Goal: Task Accomplishment & Management: Manage account settings

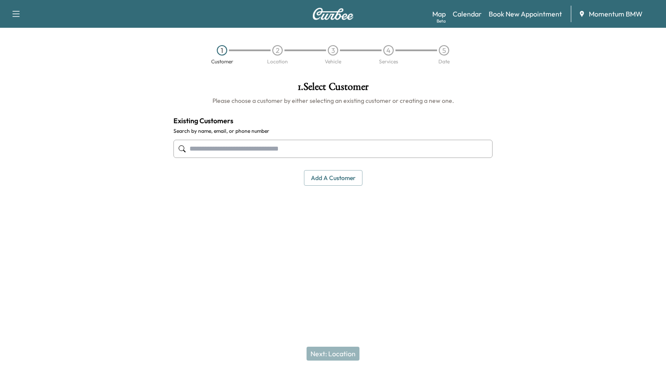
click at [467, 12] on link "Calendar" at bounding box center [467, 14] width 29 height 10
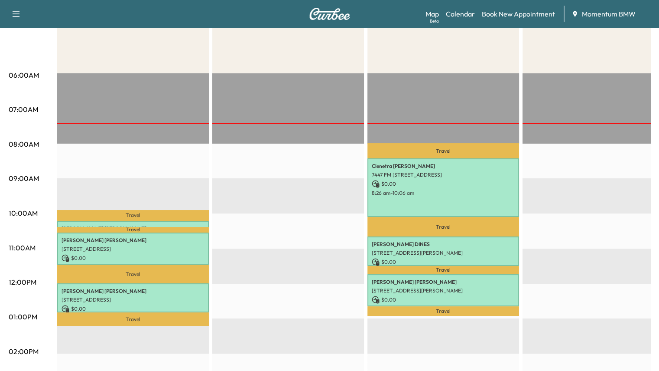
scroll to position [173, 0]
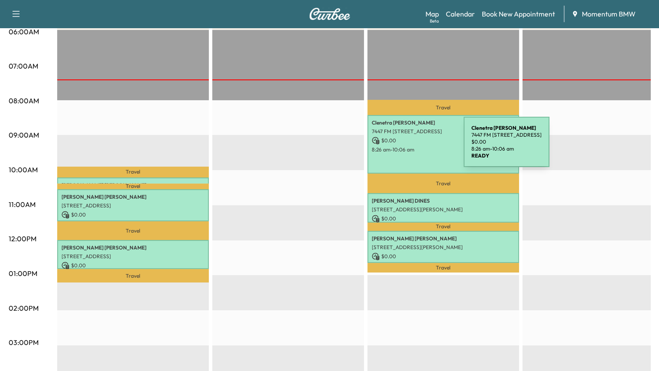
click at [399, 147] on p "8:26 am - 10:06 am" at bounding box center [443, 149] width 143 height 7
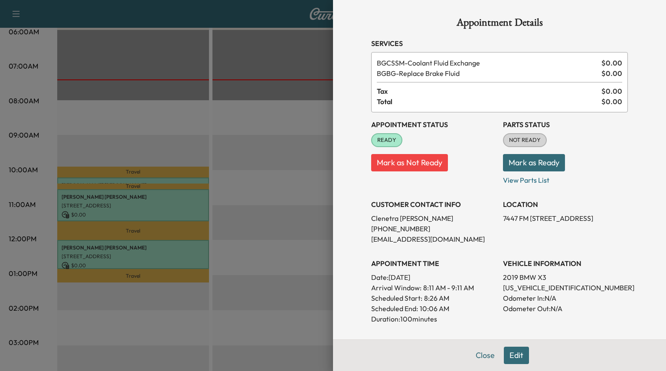
click at [515, 358] on button "Edit" at bounding box center [516, 354] width 25 height 17
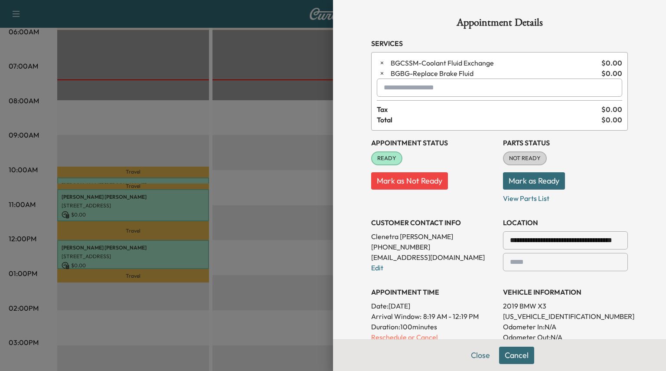
click at [383, 183] on button "Mark as Not Ready" at bounding box center [409, 180] width 77 height 17
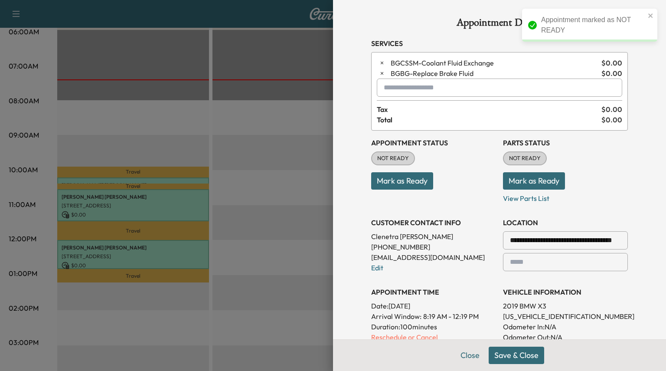
click at [517, 353] on button "Save & Close" at bounding box center [515, 354] width 55 height 17
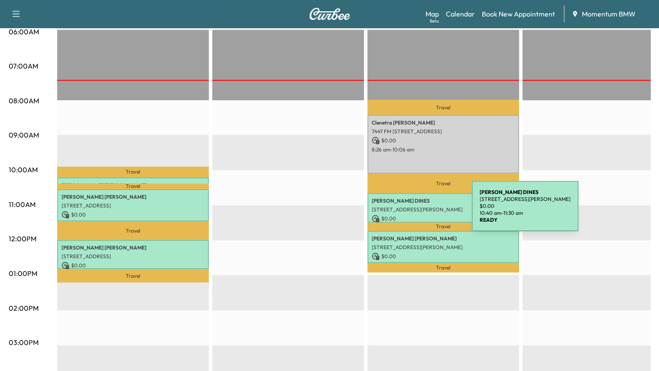
click at [407, 211] on div "[PERSON_NAME] [STREET_ADDRESS][PERSON_NAME] $ 0.00 10:40 am - 11:30 am" at bounding box center [444, 207] width 152 height 29
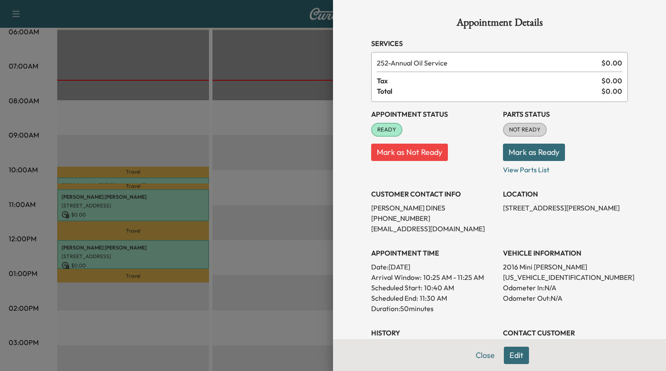
click at [383, 153] on button "Mark as Not Ready" at bounding box center [409, 151] width 77 height 17
click at [475, 353] on button "Close" at bounding box center [485, 354] width 30 height 17
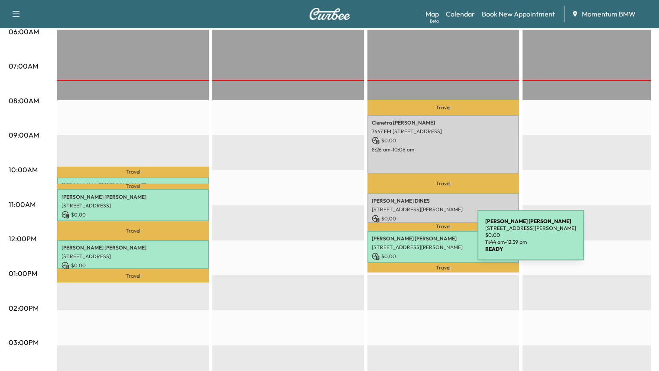
click at [413, 241] on div "[PERSON_NAME] [STREET_ADDRESS][PERSON_NAME] $ 0.00 11:44 am - 12:39 pm" at bounding box center [444, 247] width 152 height 32
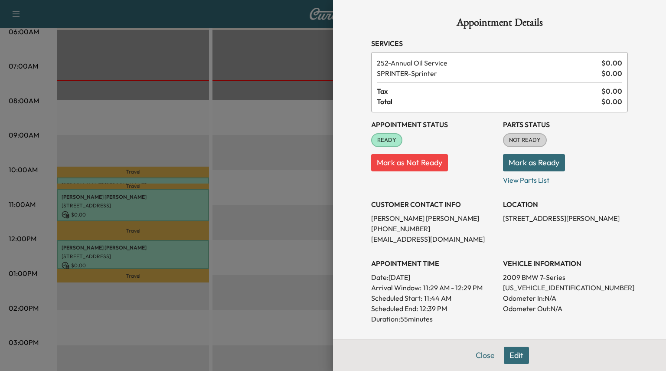
click at [519, 164] on button "Mark as Ready" at bounding box center [534, 162] width 62 height 17
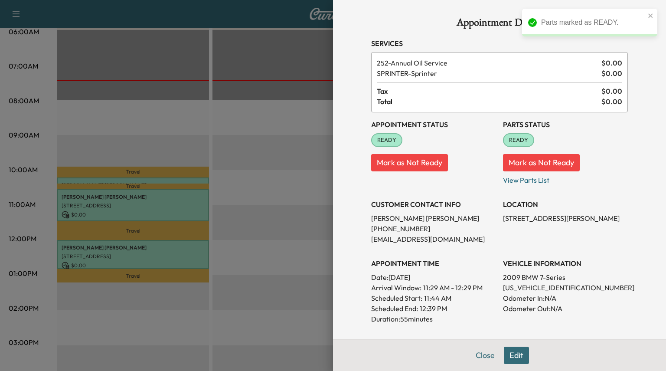
click at [478, 361] on button "Close" at bounding box center [485, 354] width 30 height 17
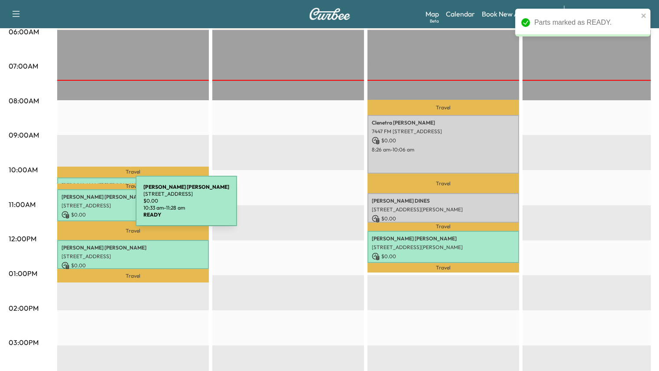
click at [71, 206] on p "[STREET_ADDRESS]" at bounding box center [133, 205] width 143 height 7
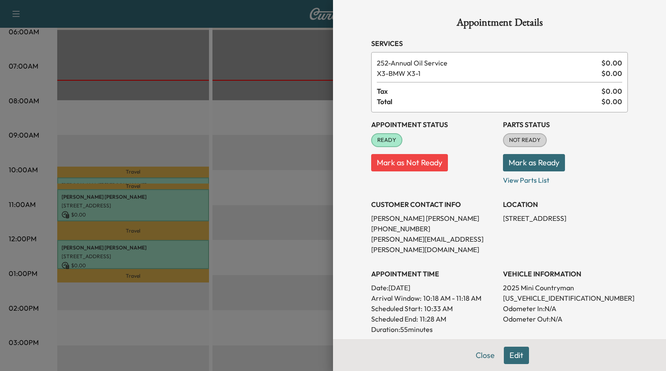
click at [512, 162] on button "Mark as Ready" at bounding box center [534, 162] width 62 height 17
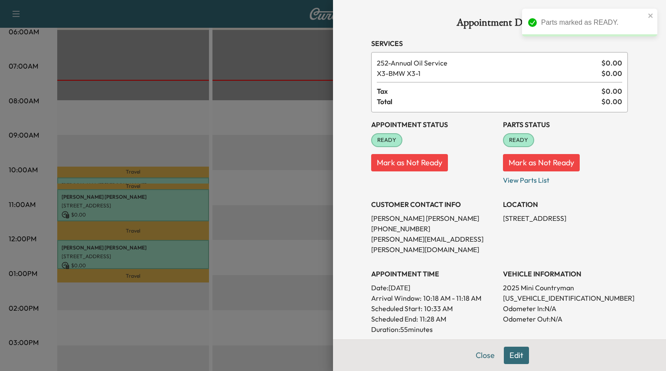
click at [484, 357] on button "Close" at bounding box center [485, 354] width 30 height 17
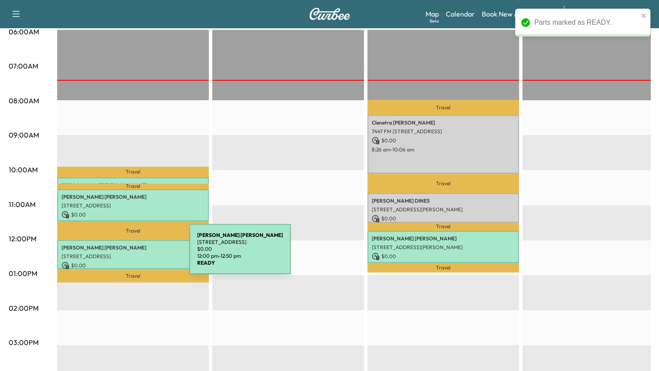
click at [125, 255] on p "[STREET_ADDRESS]" at bounding box center [133, 256] width 143 height 7
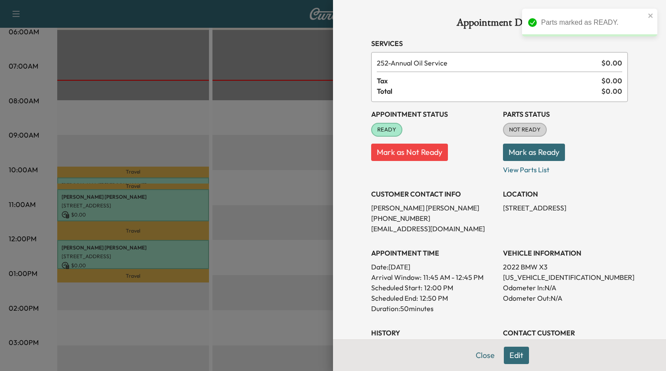
click at [540, 152] on button "Mark as Ready" at bounding box center [534, 151] width 62 height 17
click at [480, 356] on button "Close" at bounding box center [485, 354] width 30 height 17
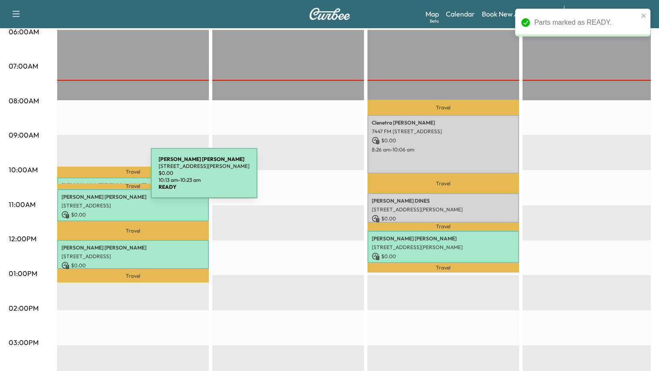
click at [86, 178] on div "[PERSON_NAME] [STREET_ADDRESS][PERSON_NAME] $ 0.00 10:13 am - 10:23 am" at bounding box center [133, 181] width 152 height 9
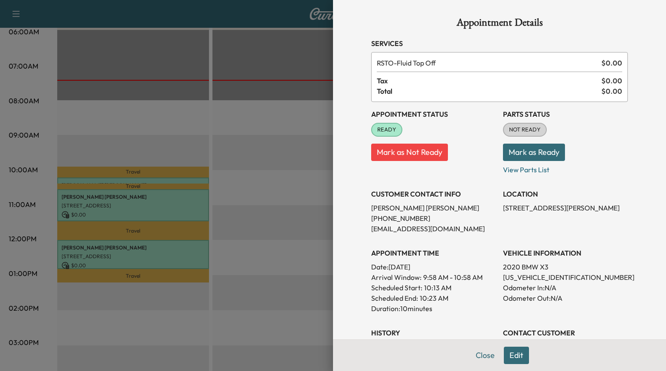
click at [524, 150] on button "Mark as Ready" at bounding box center [534, 151] width 62 height 17
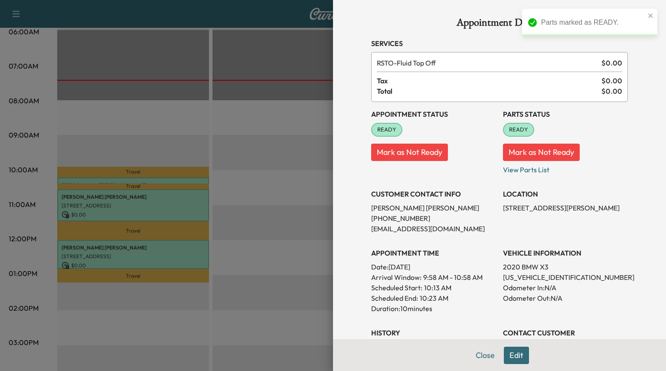
click at [480, 357] on button "Close" at bounding box center [485, 354] width 30 height 17
